Goal: Obtain resource: Download file/media

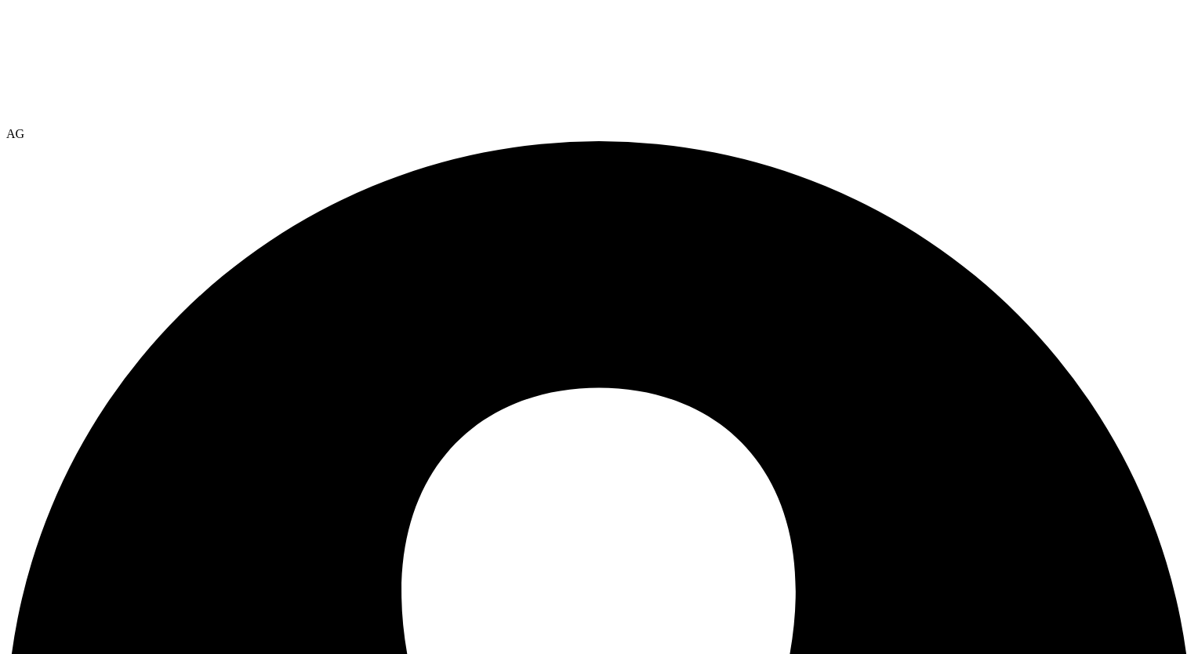
select select "USD"
select select "USEast"
select select "USD"
